Goal: Task Accomplishment & Management: Manage account settings

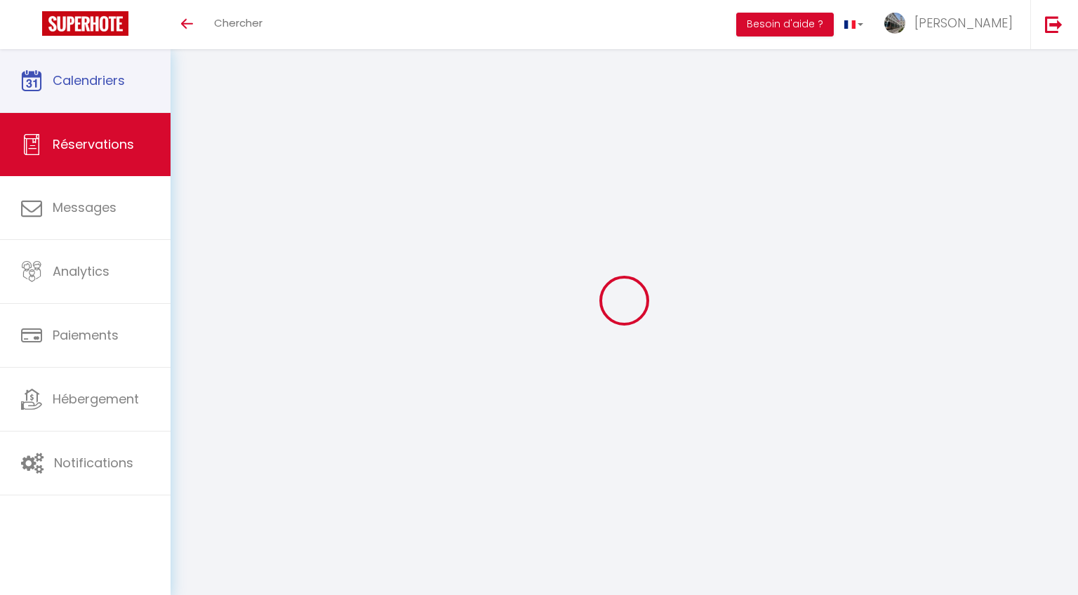
select select "not_cancelled"
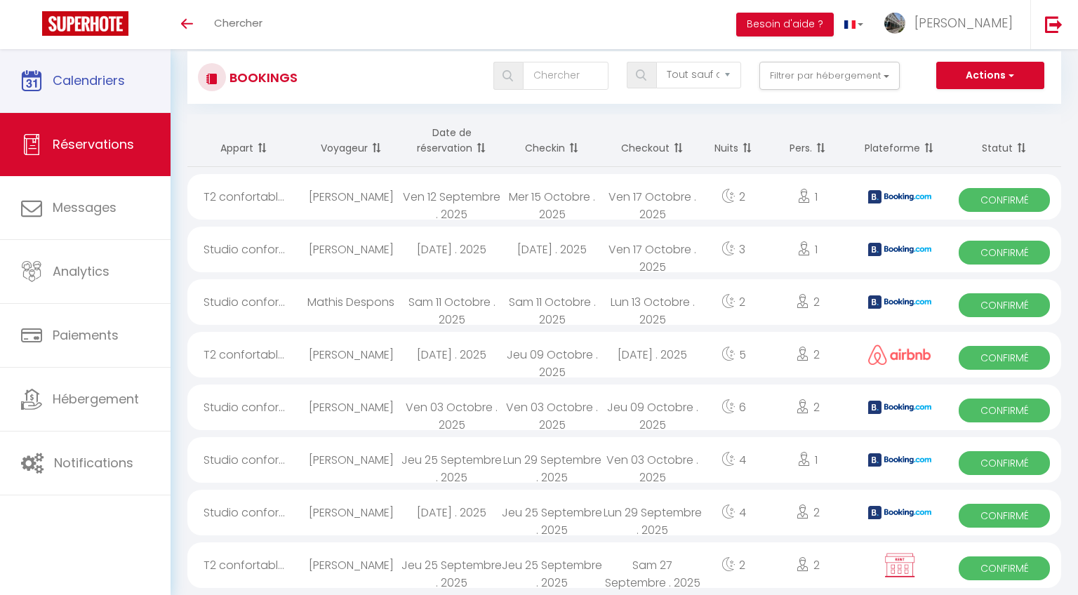
scroll to position [32, 0]
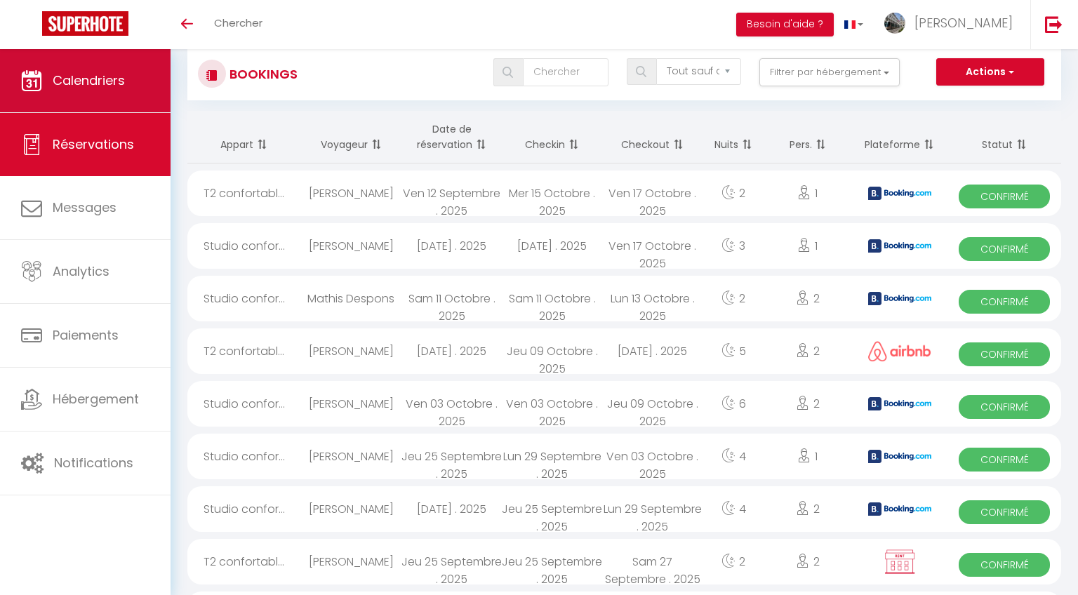
click at [121, 78] on span "Calendriers" at bounding box center [89, 81] width 72 height 18
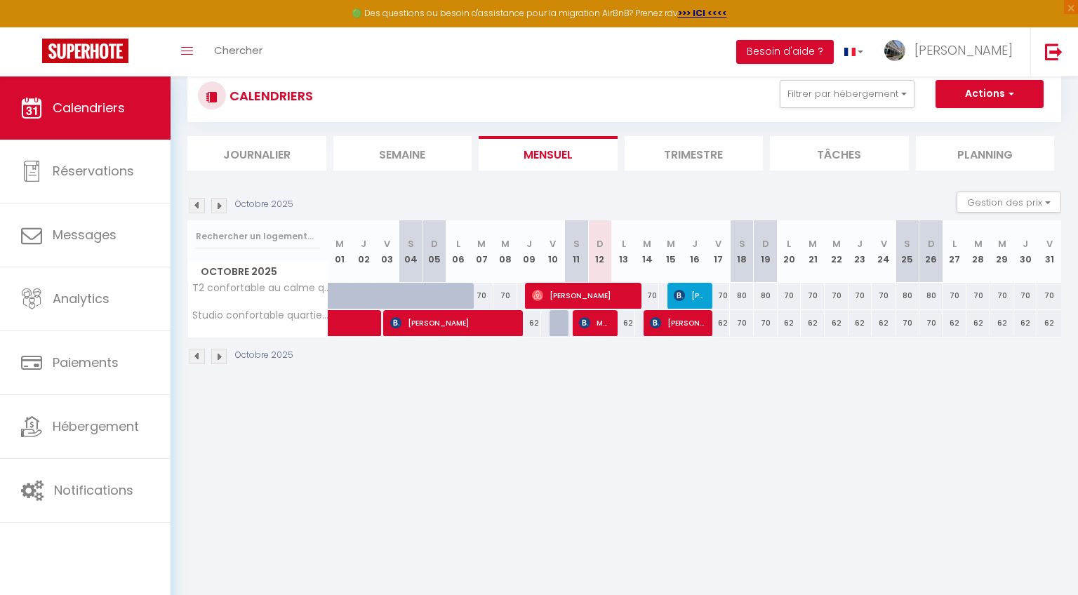
scroll to position [42, 0]
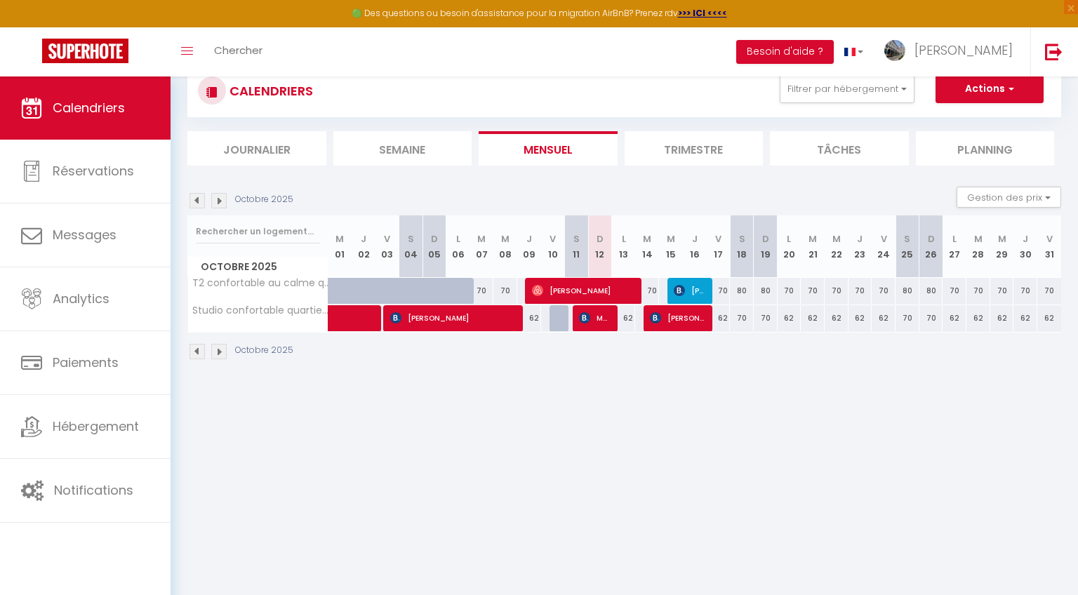
click at [557, 321] on div at bounding box center [561, 318] width 24 height 27
type input "62"
type input "Ven 10 Octobre 2025"
type input "Sam 11 Octobre 2025"
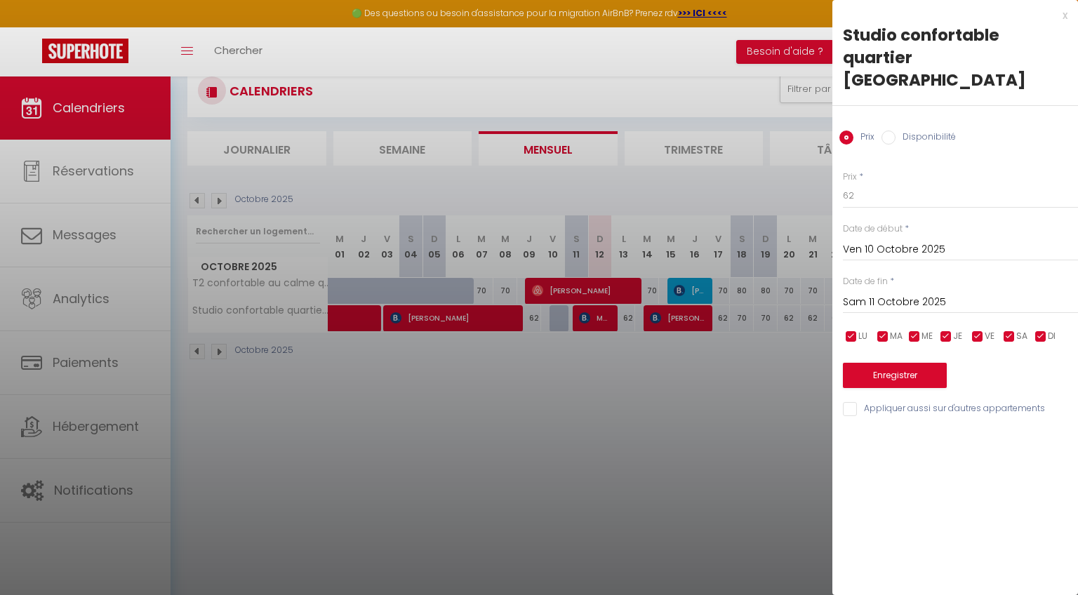
click at [897, 130] on label "Disponibilité" at bounding box center [925, 137] width 60 height 15
click at [895, 130] on input "Disponibilité" at bounding box center [888, 137] width 14 height 14
radio input "true"
radio input "false"
click at [885, 364] on button "Enregistrer" at bounding box center [895, 376] width 104 height 25
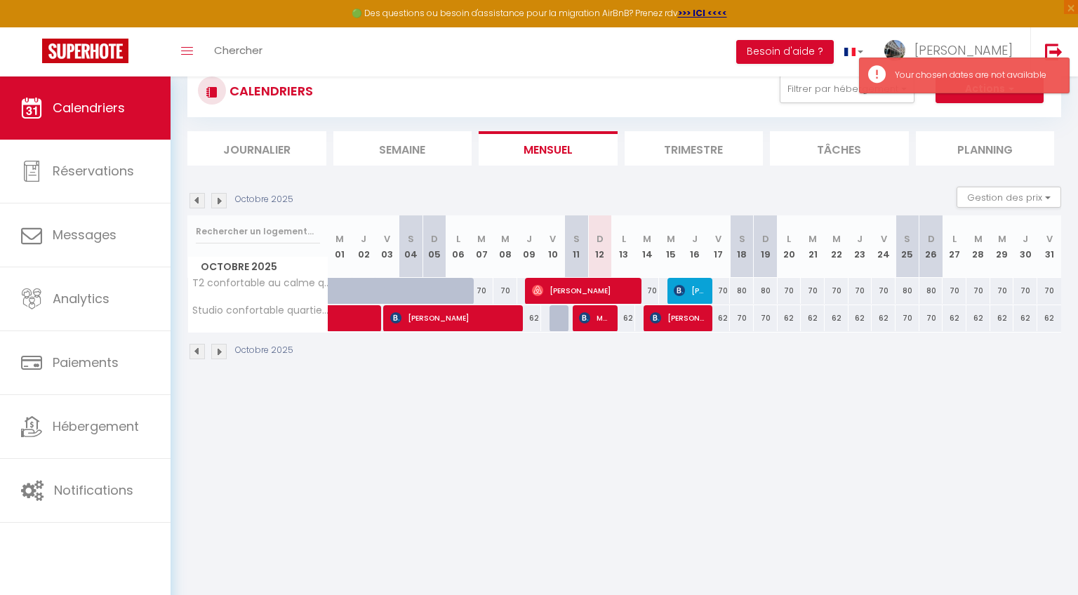
click at [558, 330] on div at bounding box center [561, 318] width 24 height 27
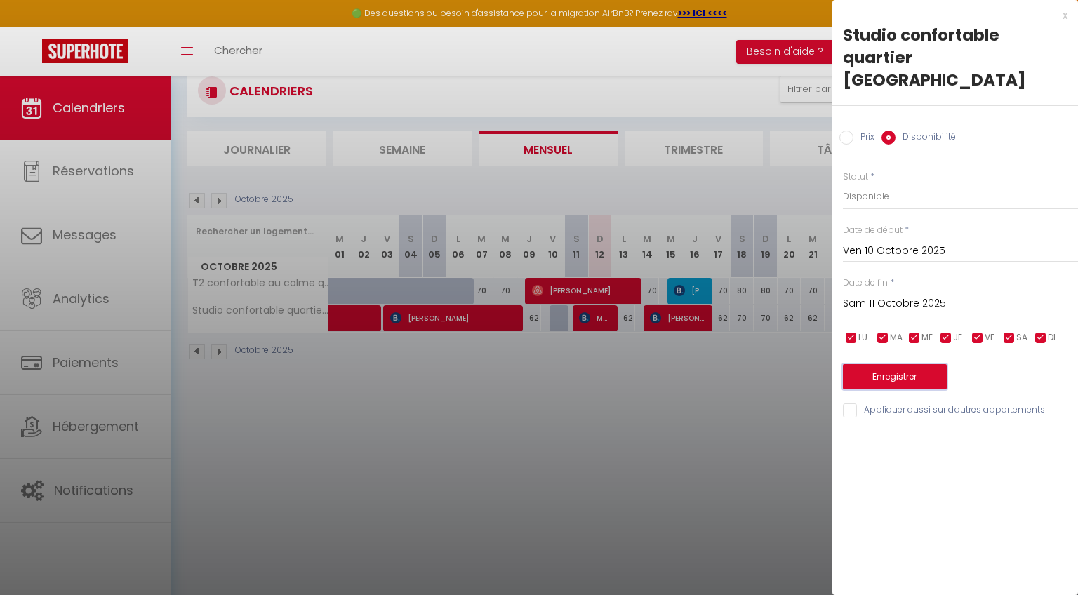
click at [883, 364] on button "Enregistrer" at bounding box center [895, 376] width 104 height 25
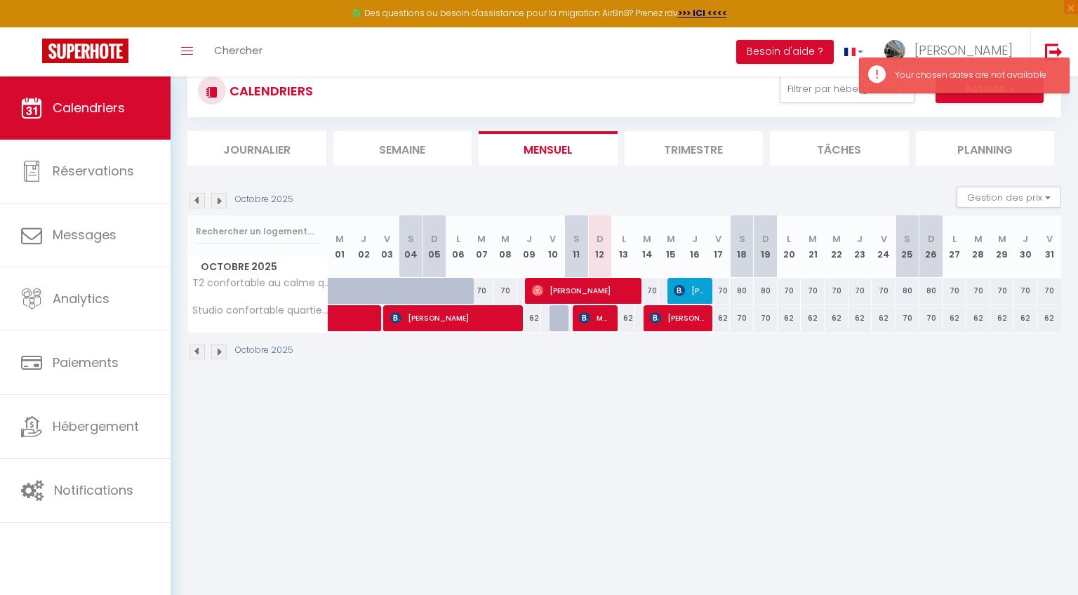
click at [683, 149] on li "Trimestre" at bounding box center [693, 148] width 139 height 34
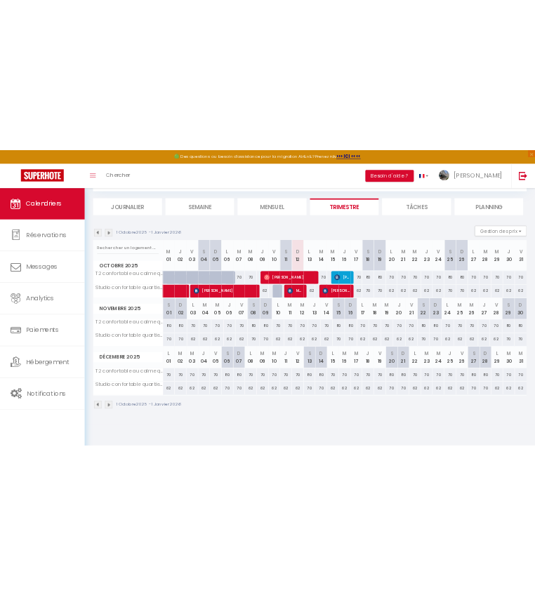
scroll to position [74, 0]
